Goal: Task Accomplishment & Management: Use online tool/utility

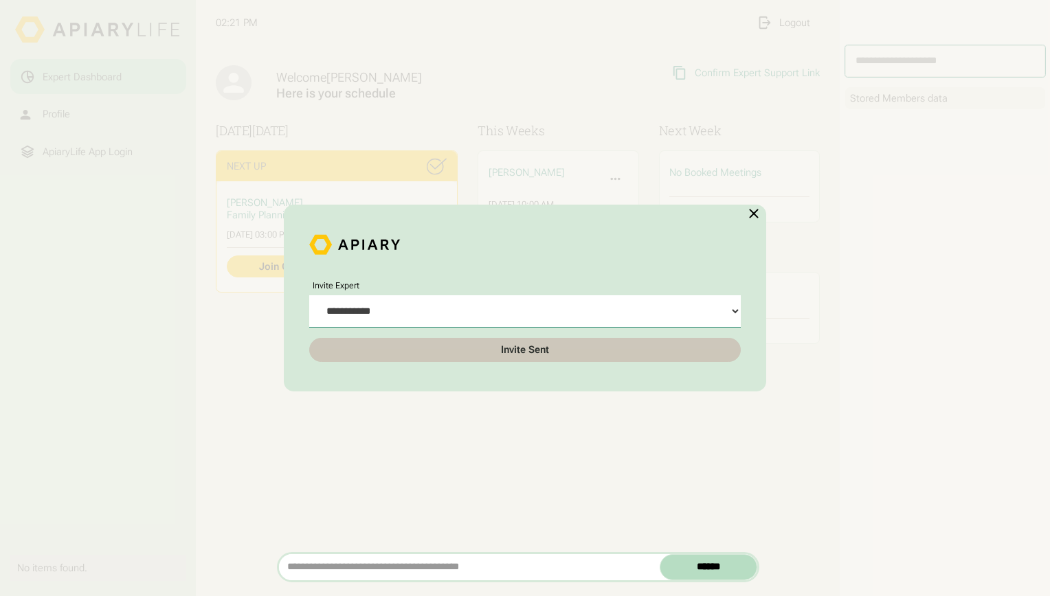
select select "**********"
click at [753, 214] on img at bounding box center [754, 213] width 16 height 16
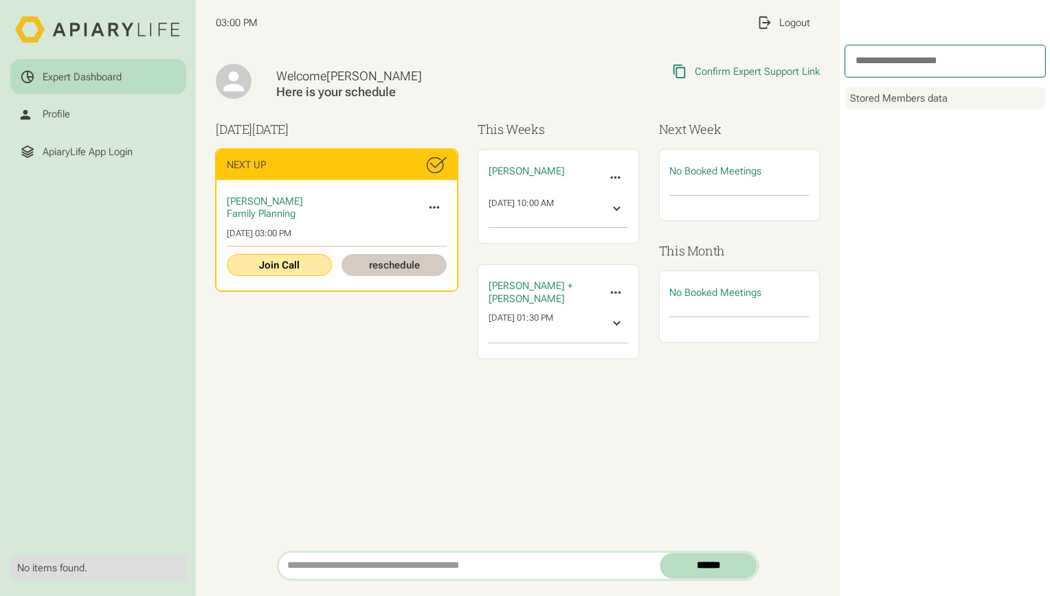
click at [304, 262] on link "Join Call" at bounding box center [279, 264] width 105 height 21
